Goal: Find contact information: Find contact information

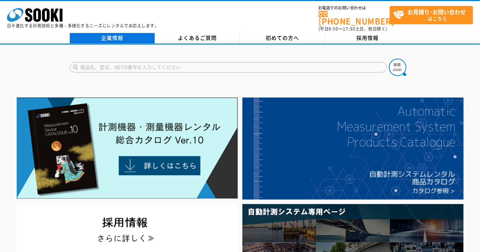
click at [109, 33] on link "企業情報" at bounding box center [112, 38] width 85 height 10
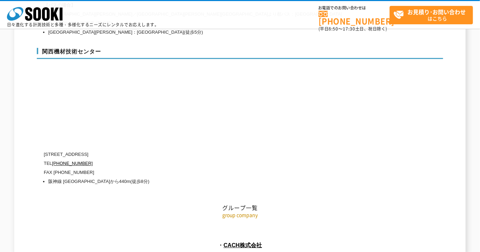
scroll to position [3135, 0]
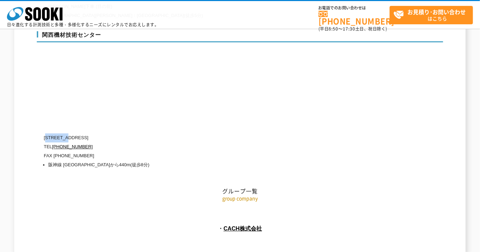
drag, startPoint x: 49, startPoint y: 112, endPoint x: 70, endPoint y: 112, distance: 21.9
click at [70, 133] on p "[STREET_ADDRESS]" at bounding box center [210, 137] width 333 height 9
copy p "660-0083"
